Goal: Task Accomplishment & Management: Use online tool/utility

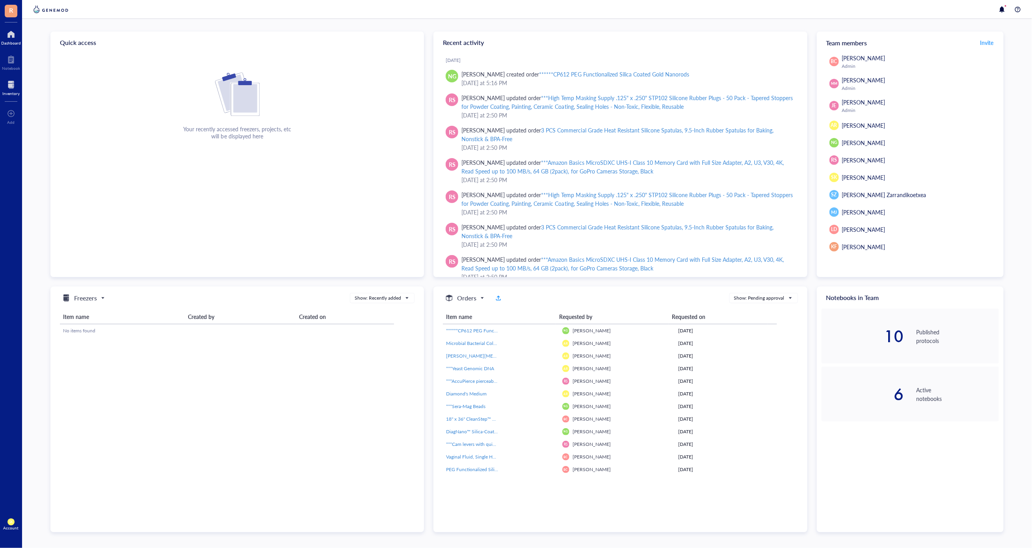
click at [5, 84] on div at bounding box center [10, 84] width 17 height 13
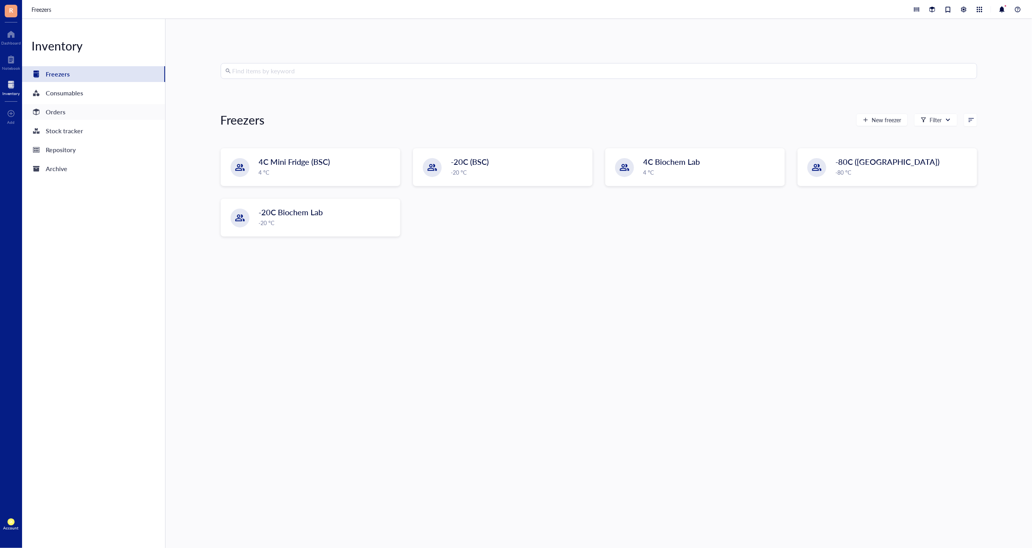
click at [64, 112] on div "Orders" at bounding box center [56, 111] width 20 height 11
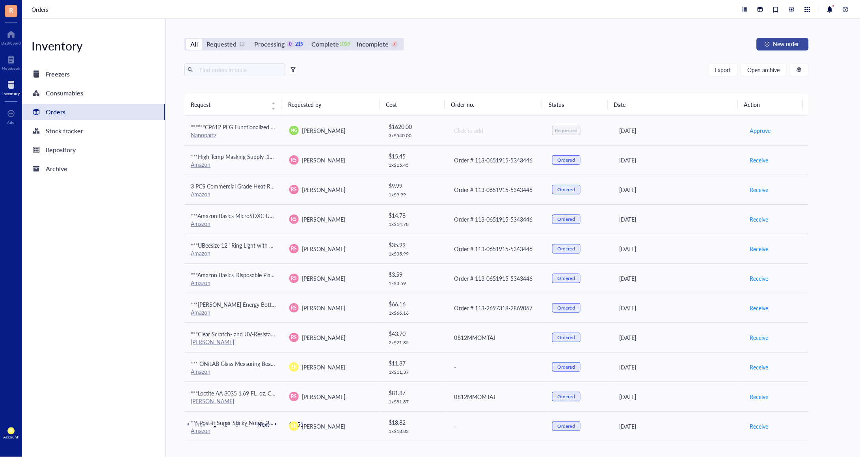
click at [779, 41] on span "New order" at bounding box center [786, 44] width 26 height 6
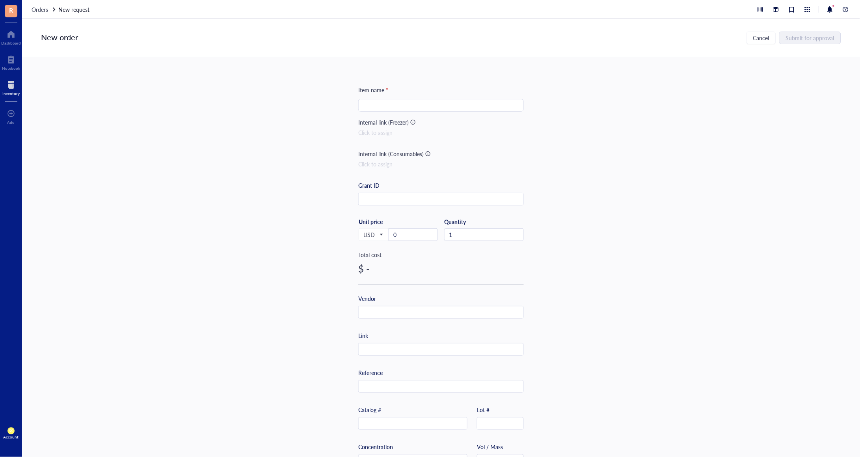
click at [401, 103] on input "search" at bounding box center [441, 105] width 156 height 12
paste input "172.59"
type input "*** 172.59"
drag, startPoint x: 387, startPoint y: 239, endPoint x: 384, endPoint y: 235, distance: 5.1
click at [383, 238] on div "USD Unit price 0" at bounding box center [398, 234] width 80 height 32
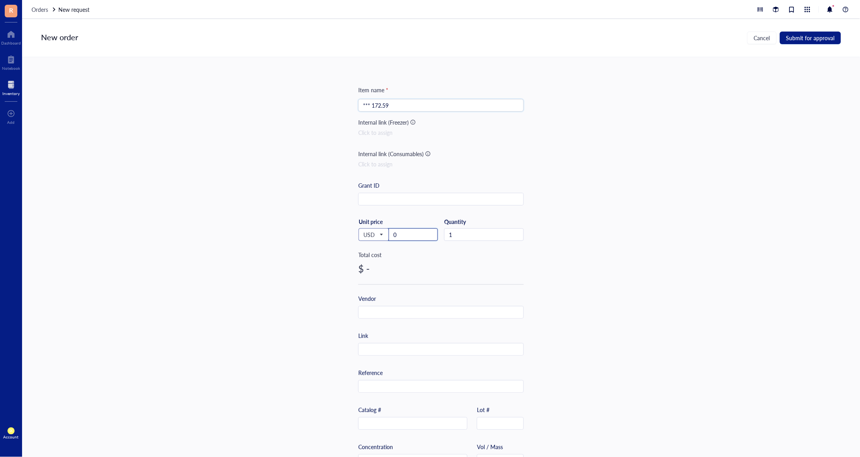
paste input "172.59"
type input "172.59"
drag, startPoint x: 385, startPoint y: 104, endPoint x: 370, endPoint y: 102, distance: 15.5
click at [370, 102] on input "*** 172.59" at bounding box center [441, 105] width 156 height 12
click at [435, 198] on input "text" at bounding box center [441, 199] width 165 height 13
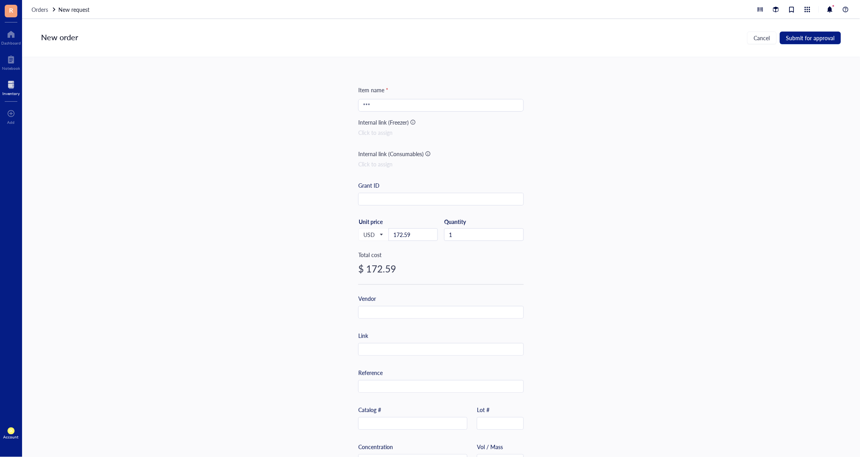
click at [403, 96] on div "Item name * *** Internal link (Freezer) Click to assign Internal link (Consumab…" at bounding box center [441, 304] width 166 height 436
click at [406, 99] on input "***" at bounding box center [441, 105] width 156 height 12
paste input "Amana Tool Spektra Coated Solid Carbide CNC Spiral Single O-Flute Router Bit fo…"
type input "*** Amana Tool Spektra Coated Solid Carbide CNC Spiral Single O-Flute Router Bi…"
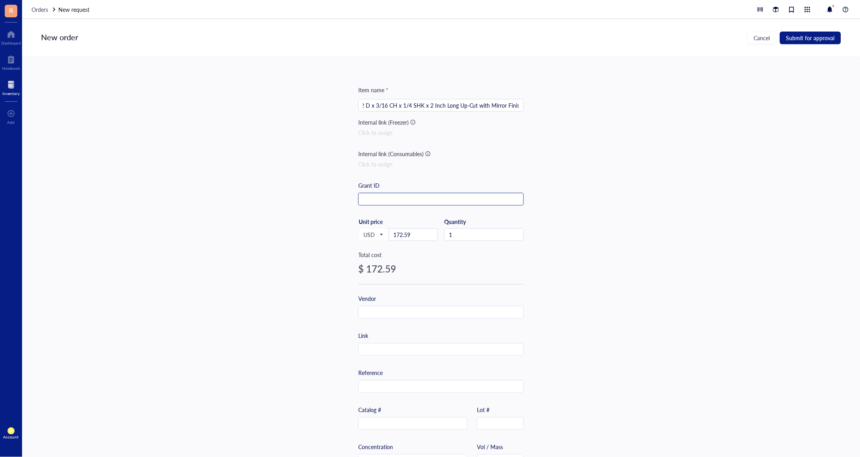
scroll to position [0, 0]
click at [423, 195] on input "text" at bounding box center [441, 199] width 165 height 13
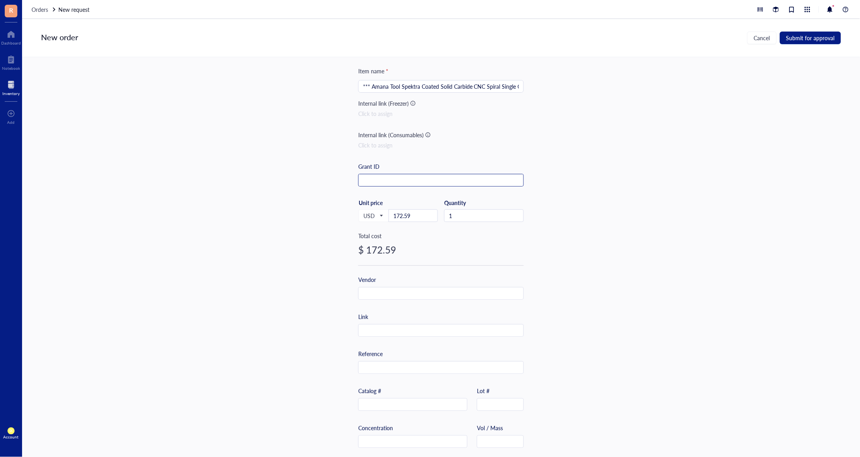
scroll to position [19, 0]
click at [393, 289] on input "text" at bounding box center [441, 294] width 165 height 13
type input "Amazon"
click at [406, 290] on input "Amazon" at bounding box center [441, 294] width 165 height 13
drag, startPoint x: 383, startPoint y: 337, endPoint x: 370, endPoint y: 328, distance: 14.8
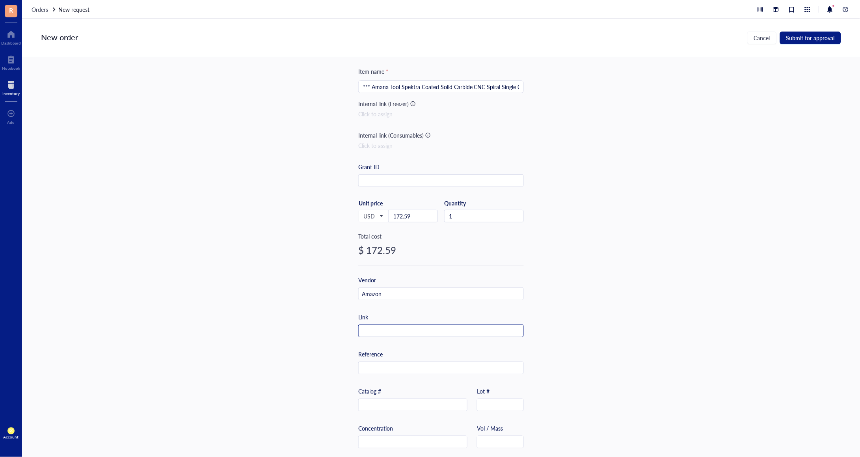
click at [370, 328] on input "text" at bounding box center [441, 331] width 165 height 13
paste input "[URL][DOMAIN_NAME]"
drag, startPoint x: 425, startPoint y: 331, endPoint x: 261, endPoint y: 341, distance: 165.0
click at [261, 341] on div "Item name * *** Amana Tool Spektra Coated Solid Carbide CNC Spiral Single O-Flu…" at bounding box center [441, 257] width 838 height 400
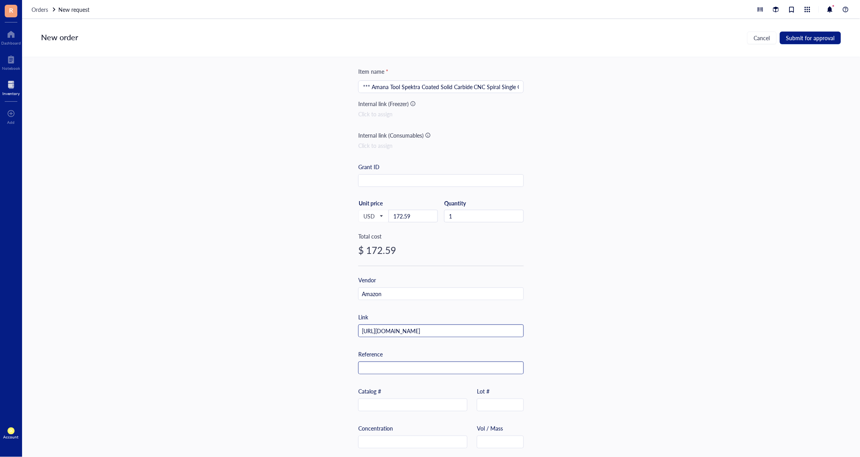
type input "[URL][DOMAIN_NAME]"
click at [382, 370] on input "text" at bounding box center [441, 368] width 165 height 13
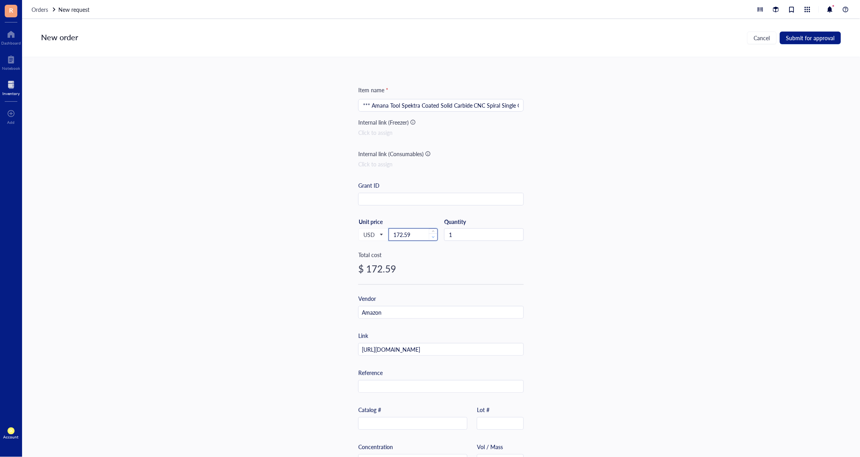
type input "171.59"
click at [429, 235] on span "Decrease Value" at bounding box center [433, 236] width 9 height 7
click at [490, 104] on input "*** Amana Tool Spektra Coated Solid Carbide CNC Spiral Single O-Flute Router Bi…" at bounding box center [441, 105] width 156 height 12
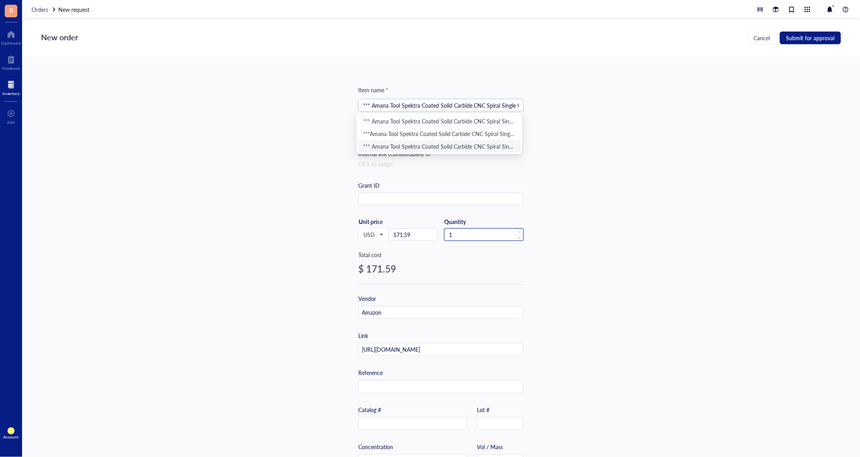
click at [490, 229] on input "1" at bounding box center [484, 235] width 79 height 12
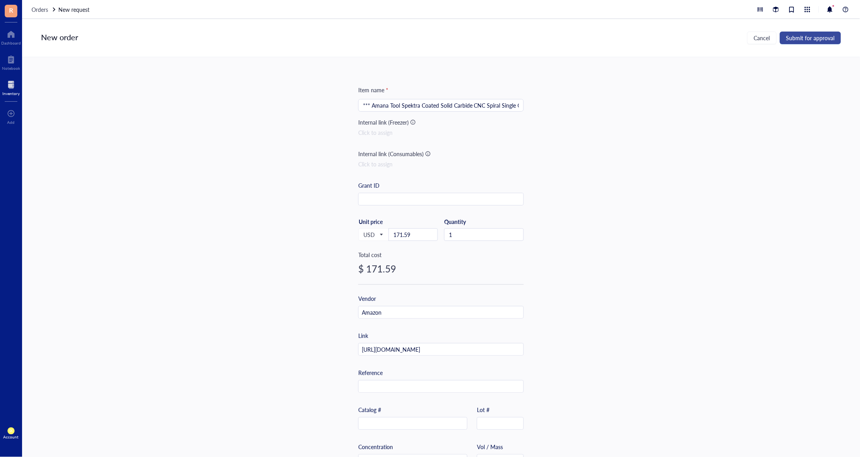
click at [804, 35] on span "Submit for approval" at bounding box center [810, 38] width 48 height 6
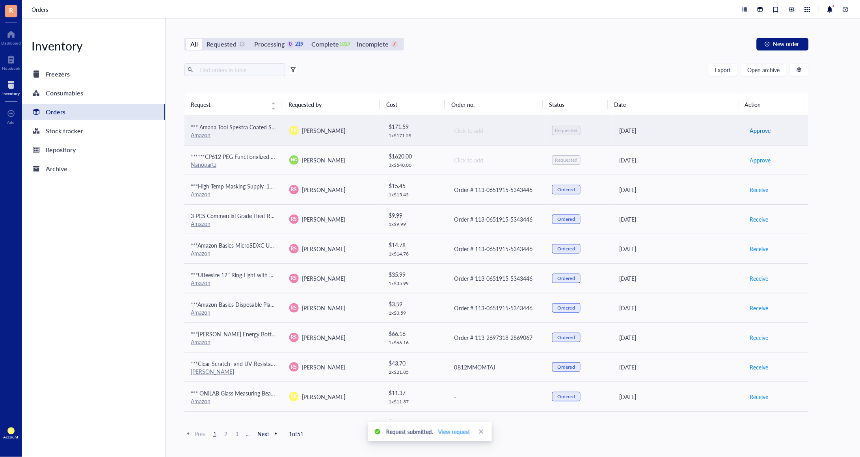
click at [756, 132] on span "Approve" at bounding box center [760, 130] width 21 height 9
click at [760, 127] on span "Place order" at bounding box center [763, 130] width 27 height 9
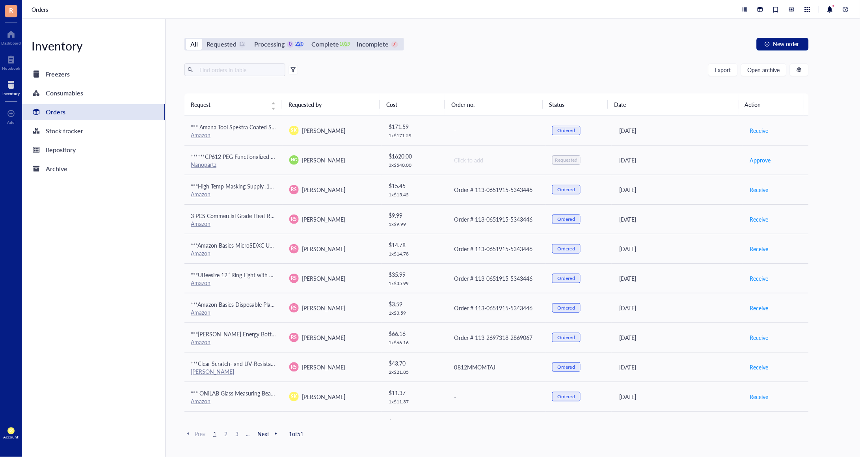
click at [589, 20] on div "All Requested 12 Processing 0 220 Complete 1029 Incomplete 7 New order Export O…" at bounding box center [497, 238] width 662 height 438
